Goal: Task Accomplishment & Management: Manage account settings

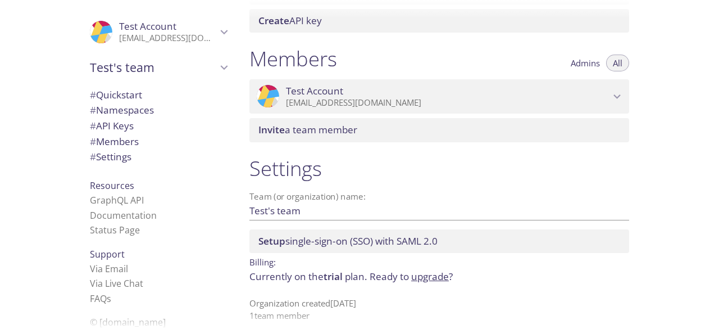
scroll to position [470, 0]
